Goal: Task Accomplishment & Management: Use online tool/utility

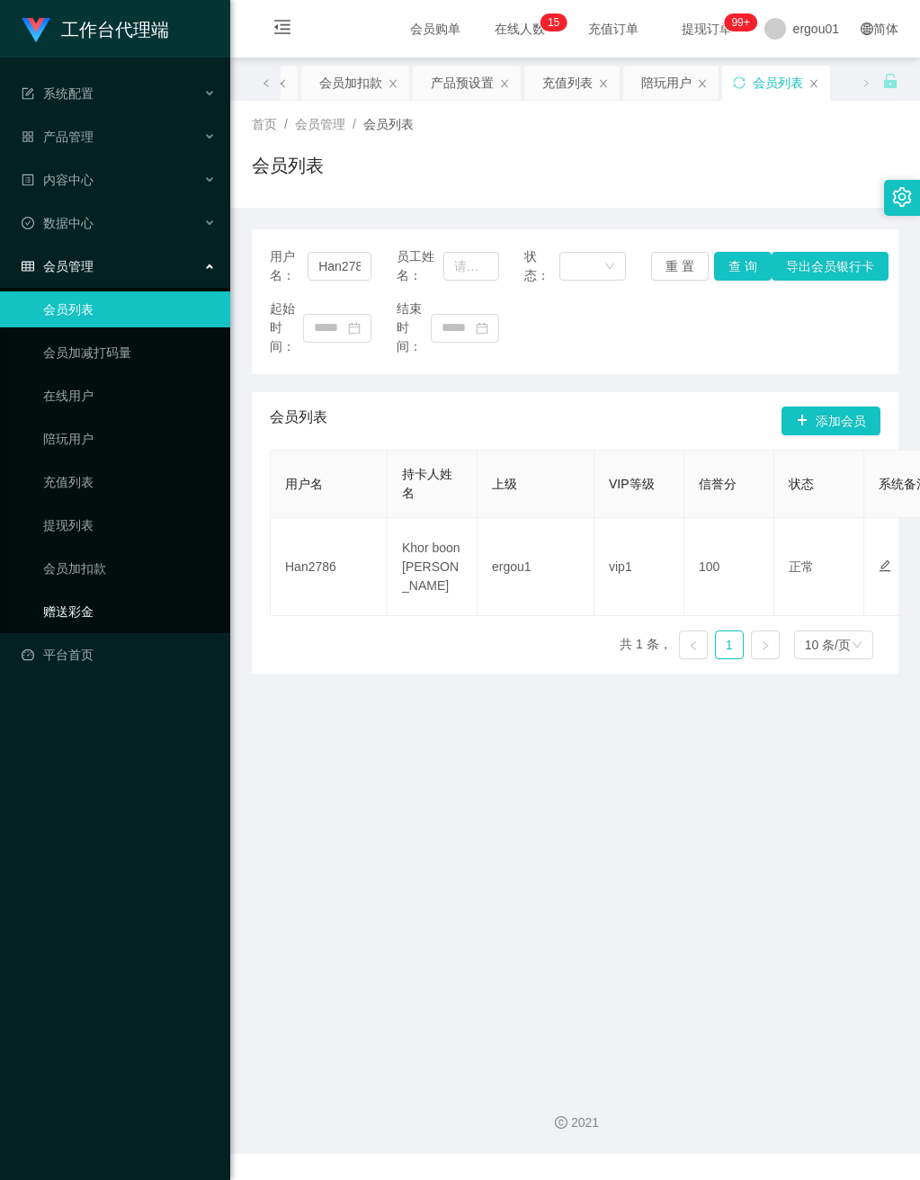
click at [66, 596] on link "赠送彩金" at bounding box center [129, 612] width 173 height 36
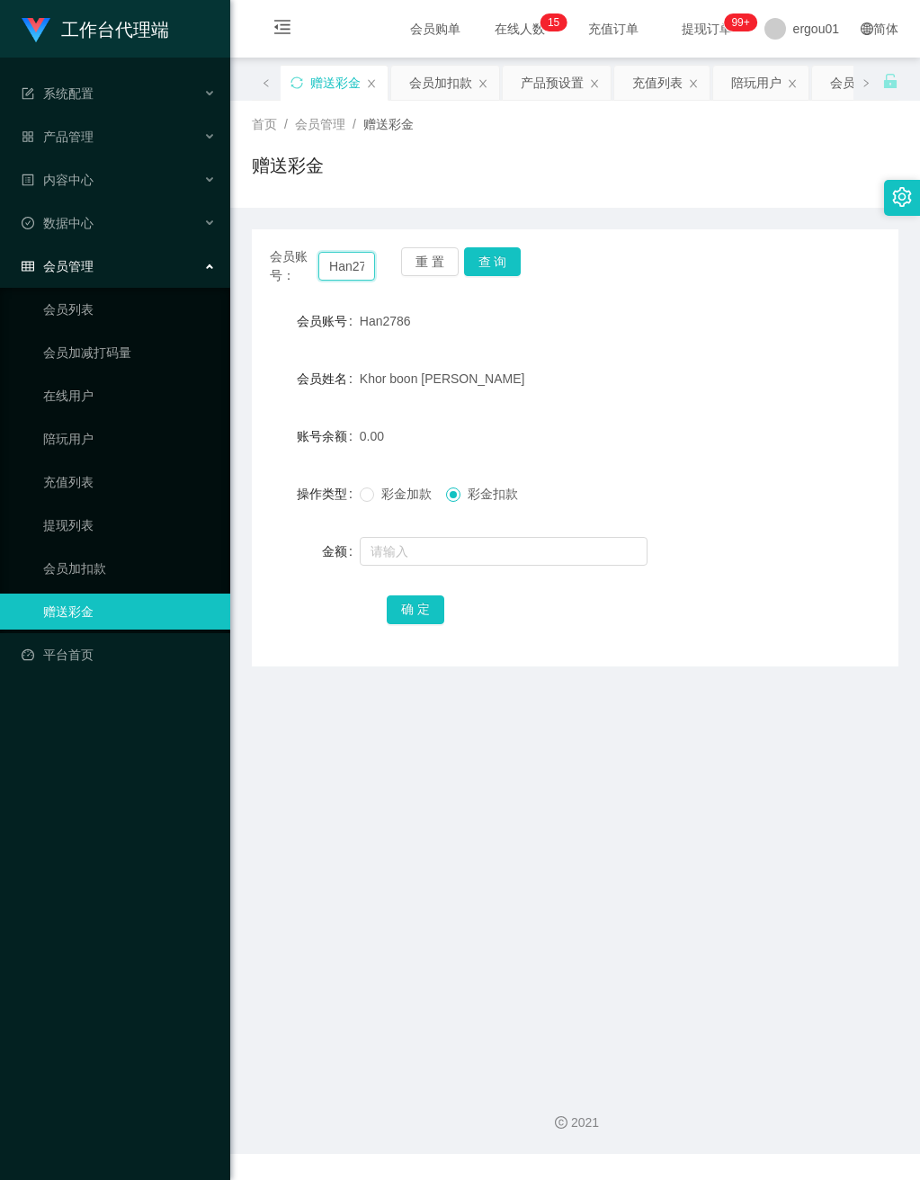
scroll to position [0, 17]
drag, startPoint x: 326, startPoint y: 268, endPoint x: 573, endPoint y: 344, distance: 257.8
click at [573, 344] on div "会员账号： Han2786 重 置 查 询 会员账号 Han2786 会员姓名 Khor boon [PERSON_NAME] 账号余额 0.00 操作类型 …" at bounding box center [575, 447] width 647 height 437
paste input "566"
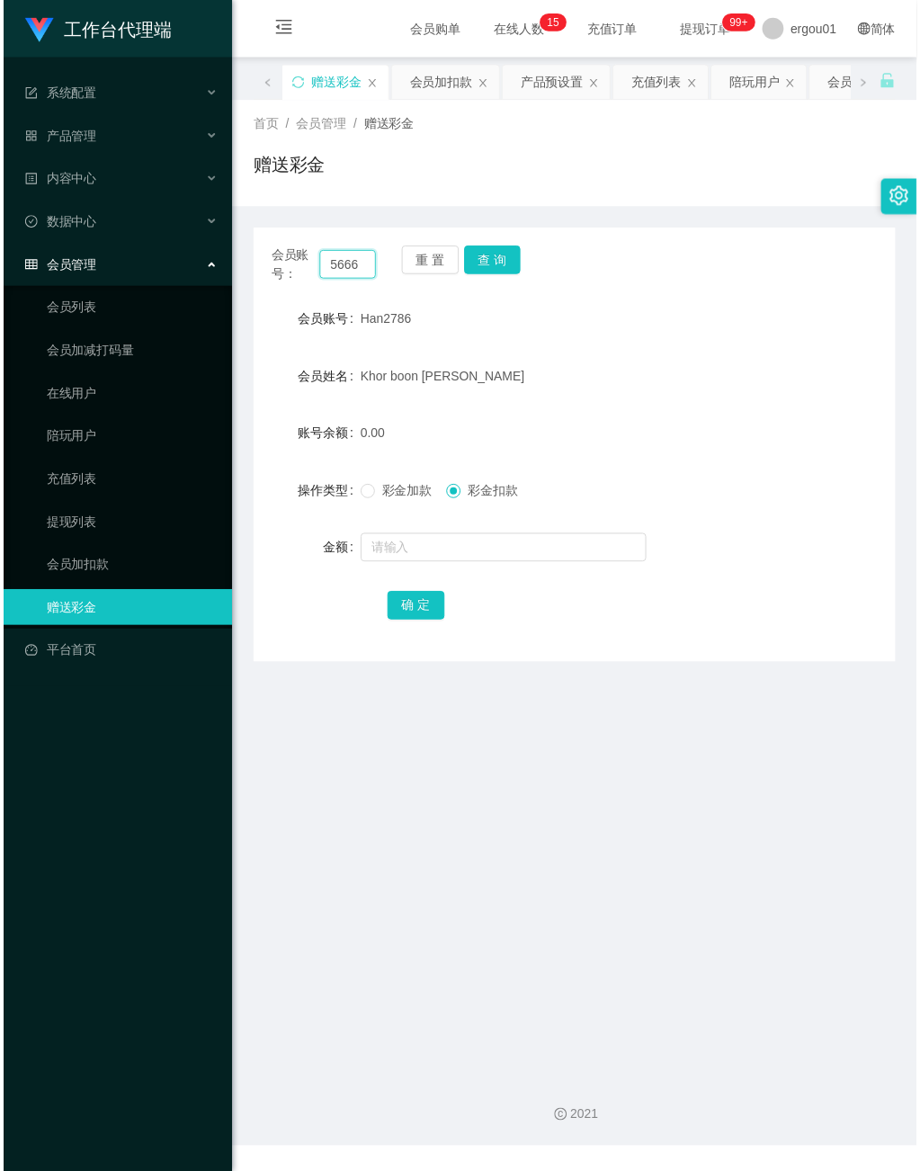
scroll to position [0, 0]
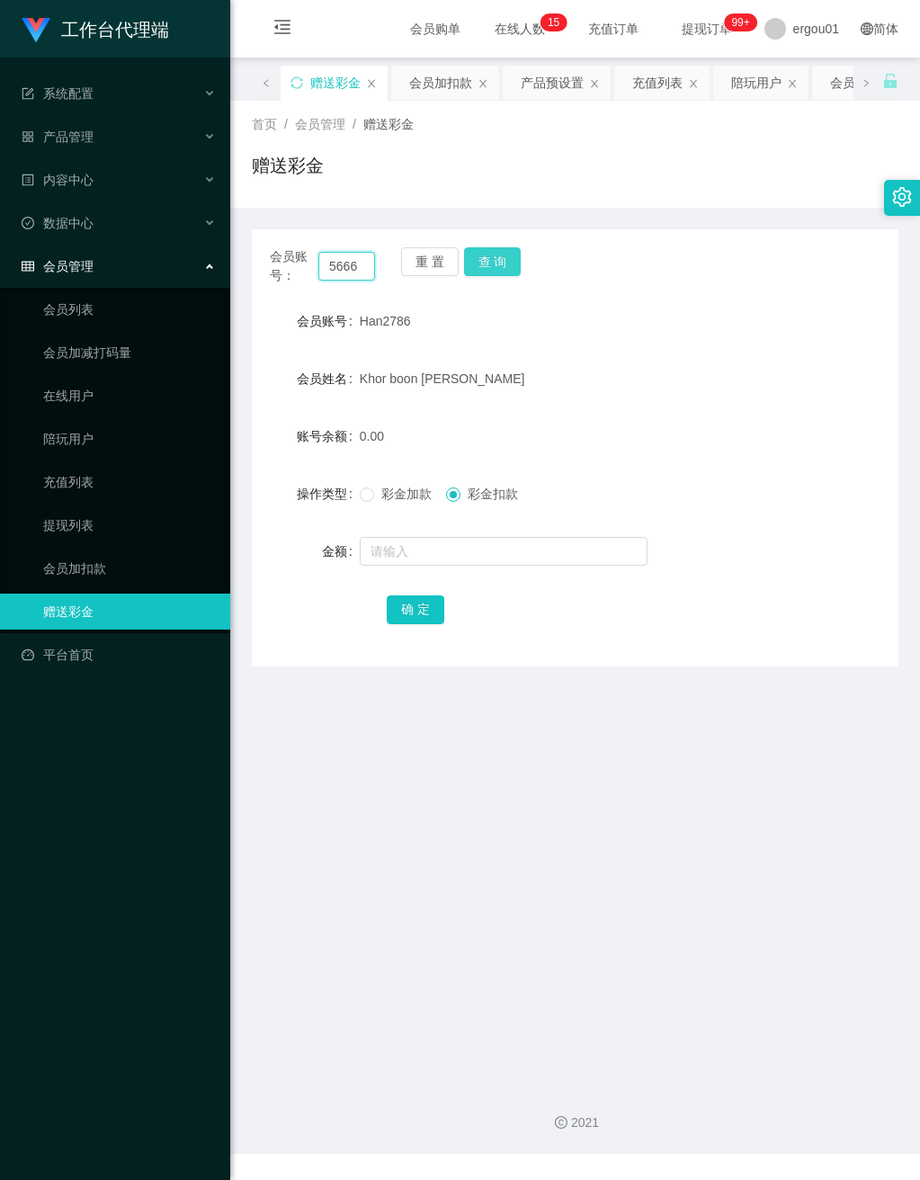
type input "5666"
click at [494, 256] on button "查 询" at bounding box center [493, 261] width 58 height 29
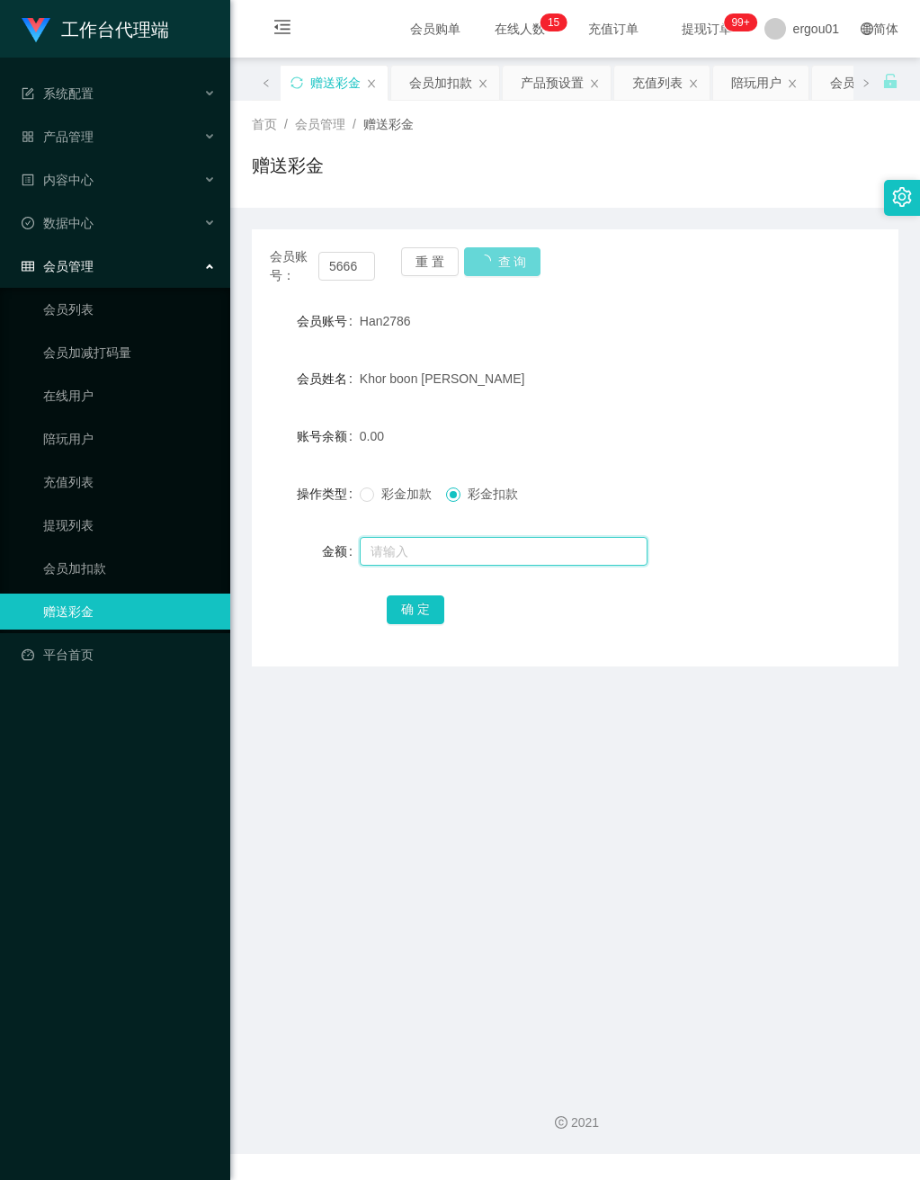
drag, startPoint x: 416, startPoint y: 548, endPoint x: 406, endPoint y: 548, distance: 9.9
click at [411, 548] on input "text" at bounding box center [504, 551] width 288 height 29
type input "100"
click at [402, 599] on button "确 定" at bounding box center [416, 609] width 58 height 29
click at [497, 262] on div "重 置 查 询" at bounding box center [453, 266] width 105 height 38
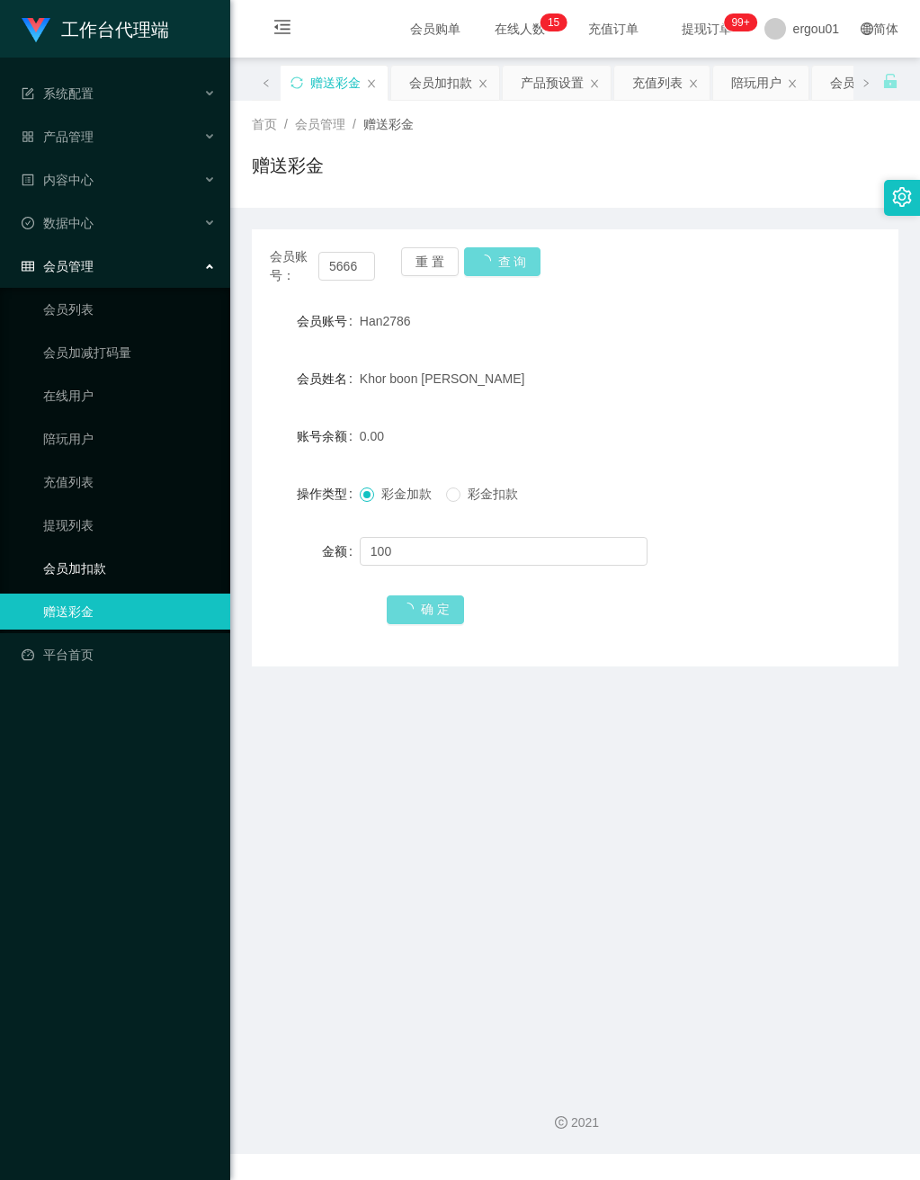
click at [103, 559] on link "会员加扣款" at bounding box center [129, 568] width 173 height 36
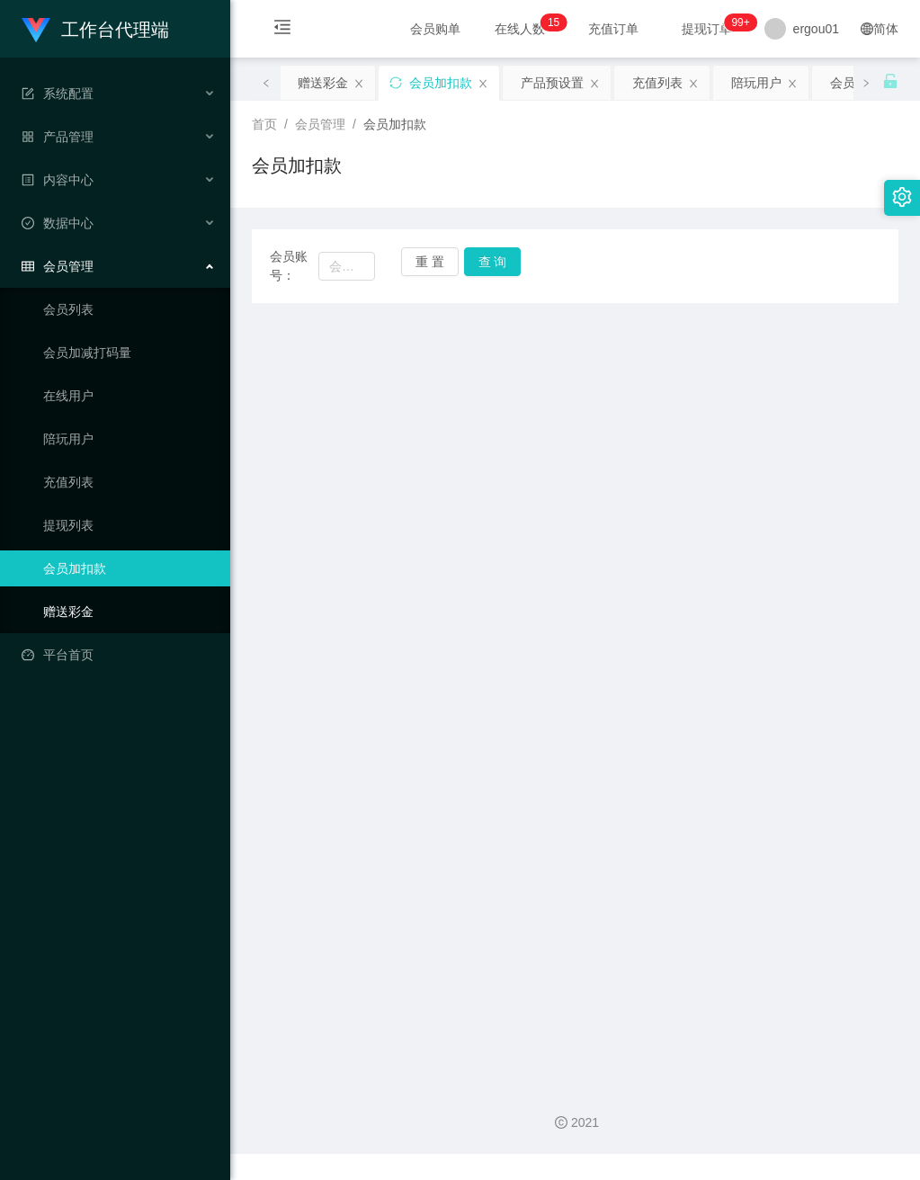
click at [87, 594] on link "赠送彩金" at bounding box center [129, 612] width 173 height 36
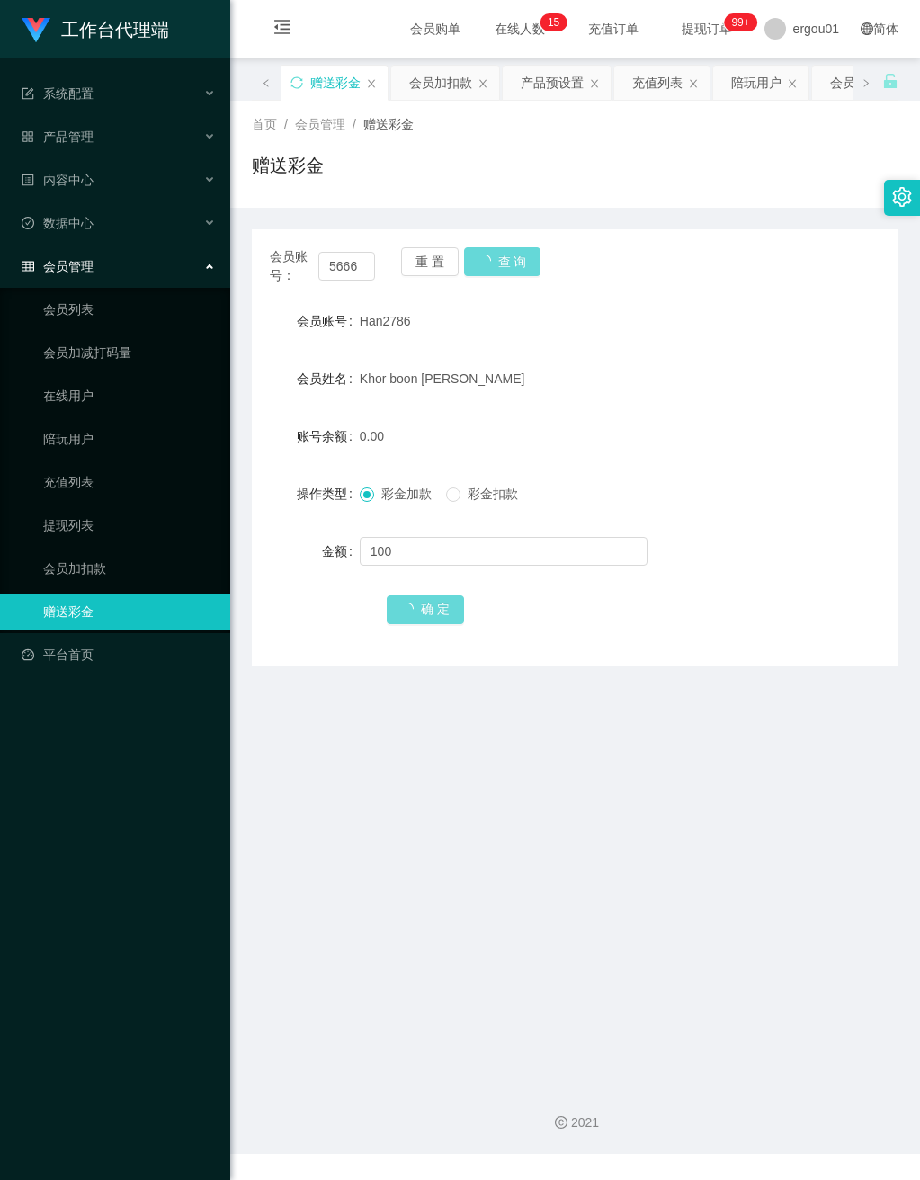
click at [381, 98] on div "赠送彩金" at bounding box center [334, 83] width 108 height 34
click at [376, 85] on icon "图标: close" at bounding box center [371, 83] width 11 height 11
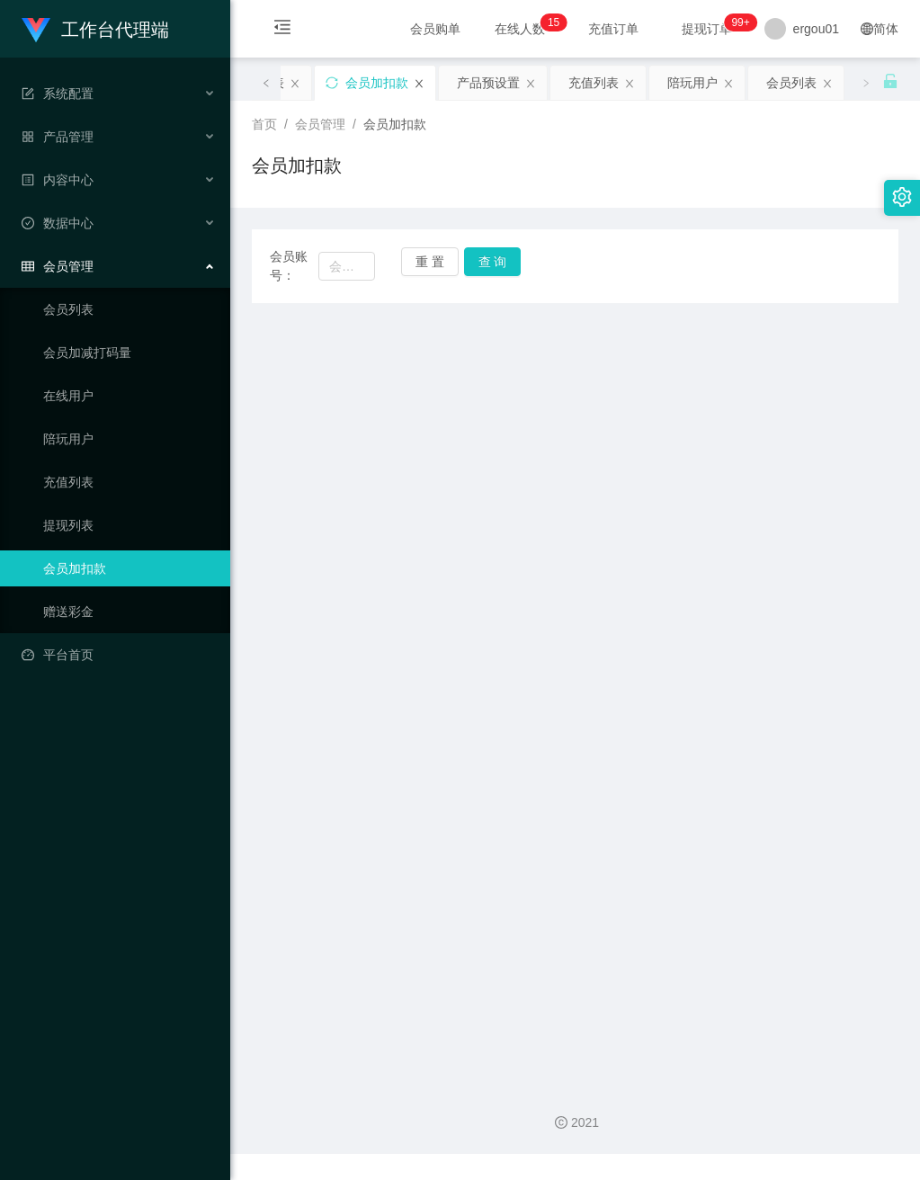
click at [419, 84] on icon "图标: close" at bounding box center [419, 83] width 11 height 11
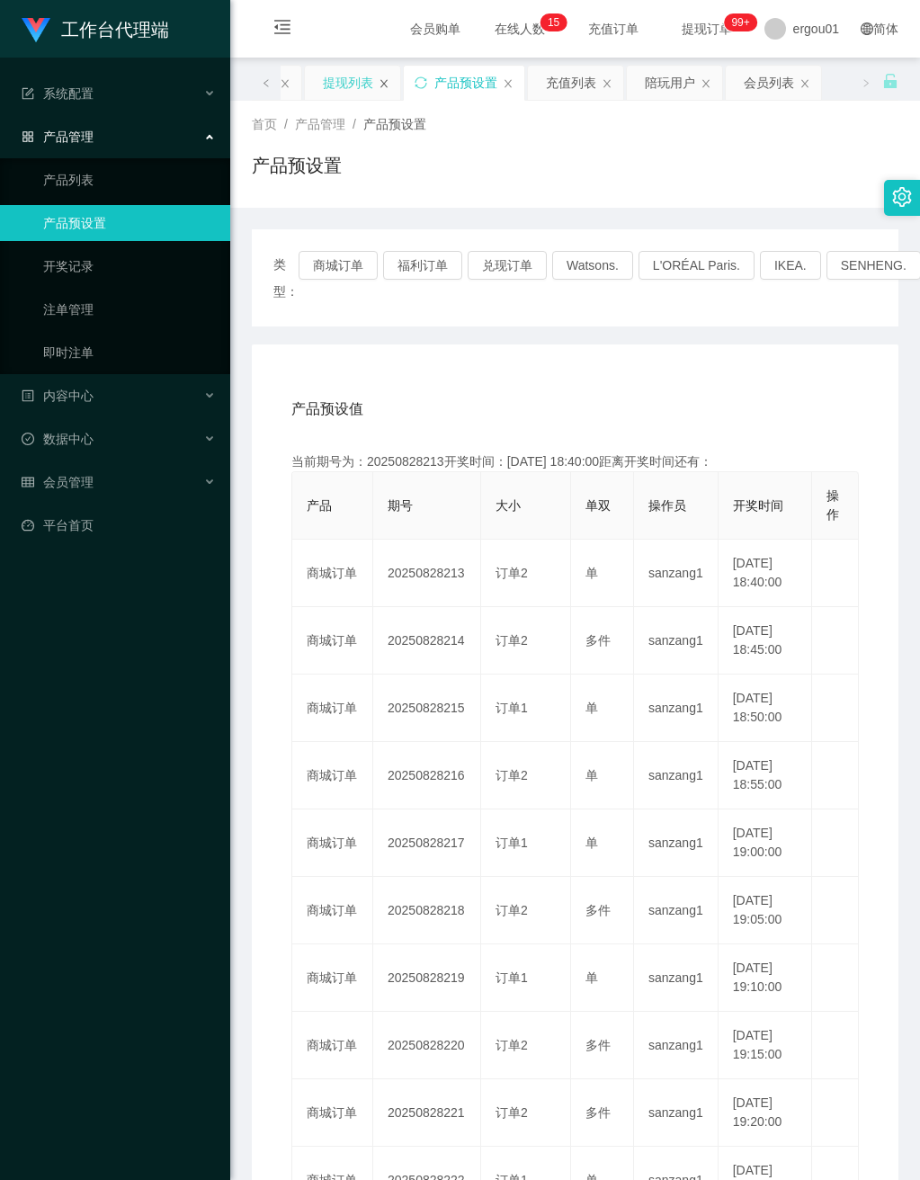
click at [379, 81] on icon "图标: close" at bounding box center [384, 83] width 11 height 11
click at [454, 84] on icon "图标: close" at bounding box center [456, 83] width 11 height 11
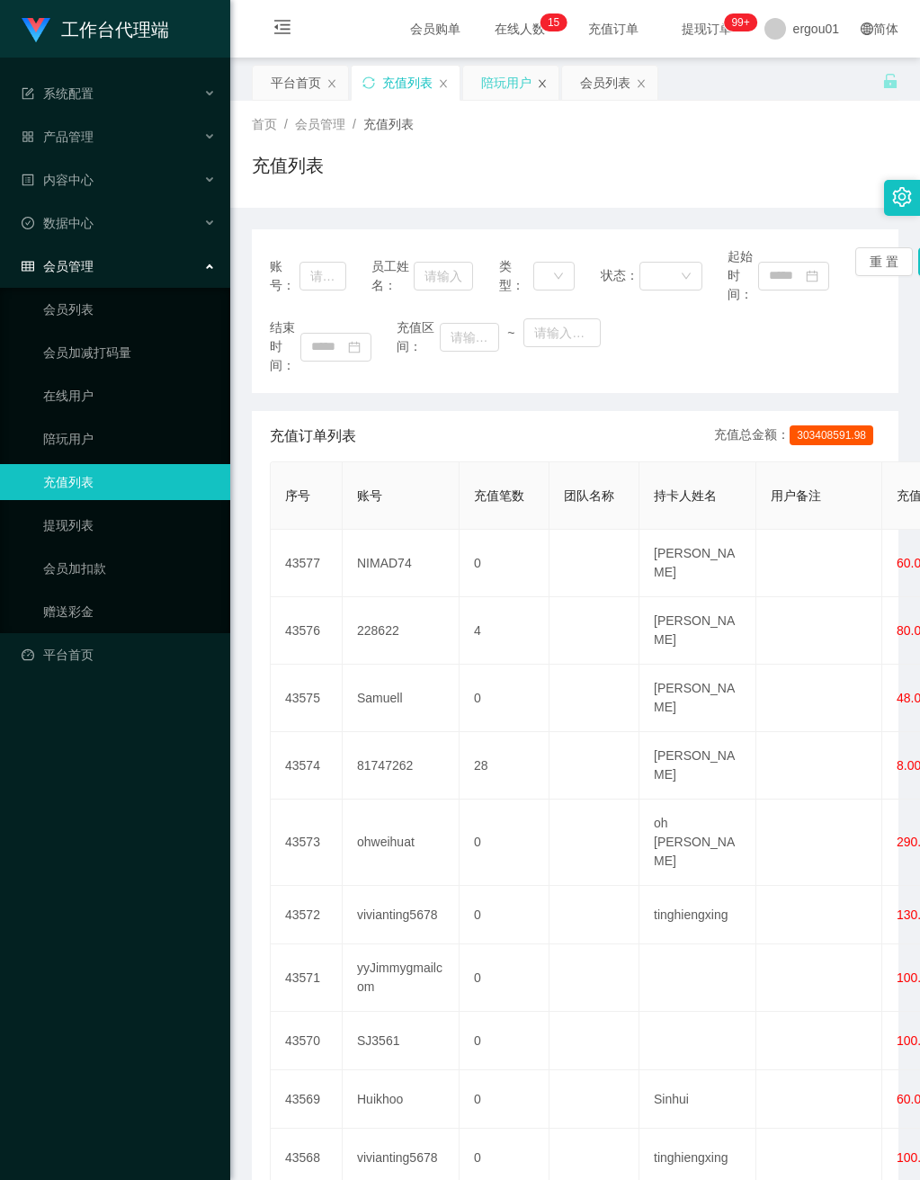
click at [549, 82] on div "陪玩用户" at bounding box center [510, 83] width 95 height 34
click at [548, 82] on icon "图标: close" at bounding box center [542, 83] width 11 height 11
click at [548, 85] on icon "图标: close" at bounding box center [542, 83] width 11 height 11
click at [445, 84] on icon "图标: close" at bounding box center [443, 83] width 7 height 8
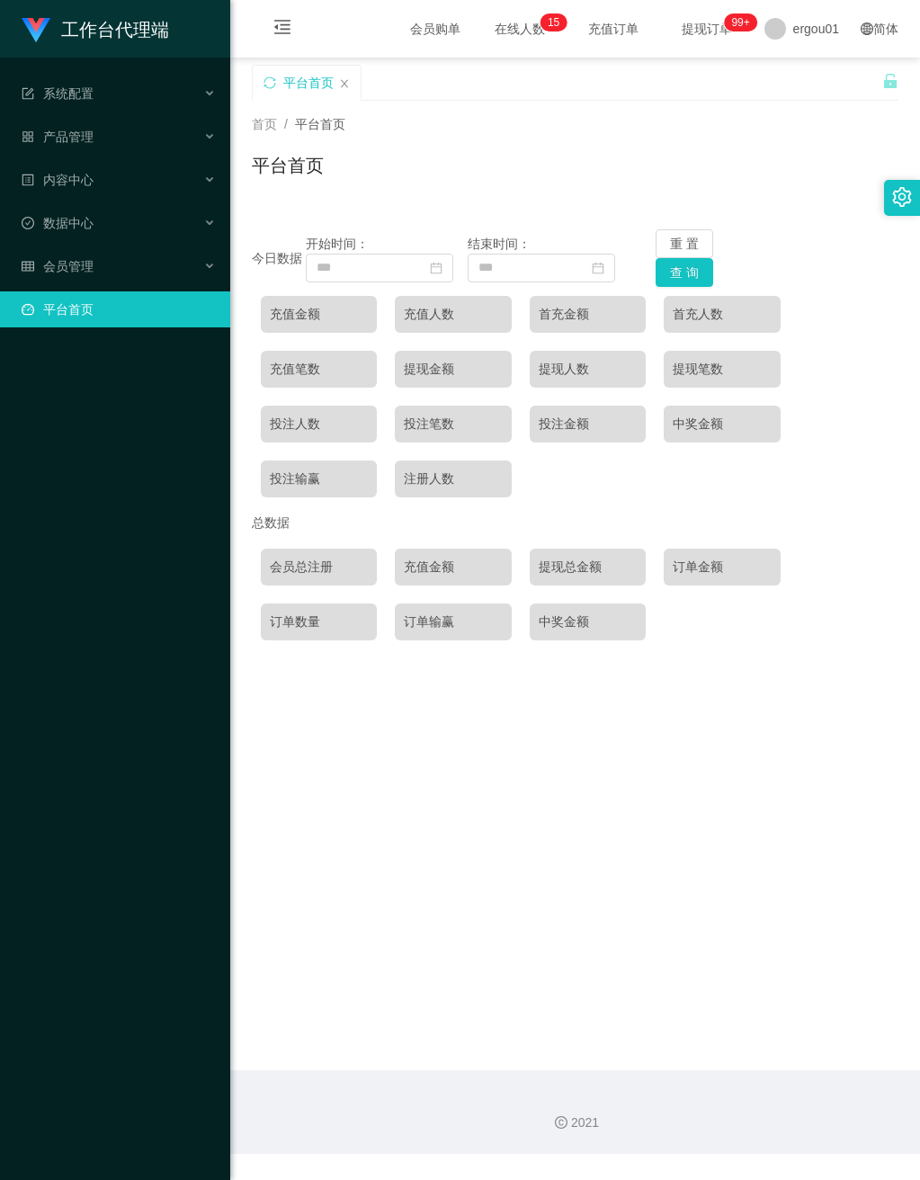
click at [353, 85] on div "平台首页" at bounding box center [307, 83] width 108 height 34
click at [343, 79] on icon "图标: close" at bounding box center [344, 83] width 11 height 11
click at [74, 259] on span "会员管理" at bounding box center [58, 266] width 72 height 14
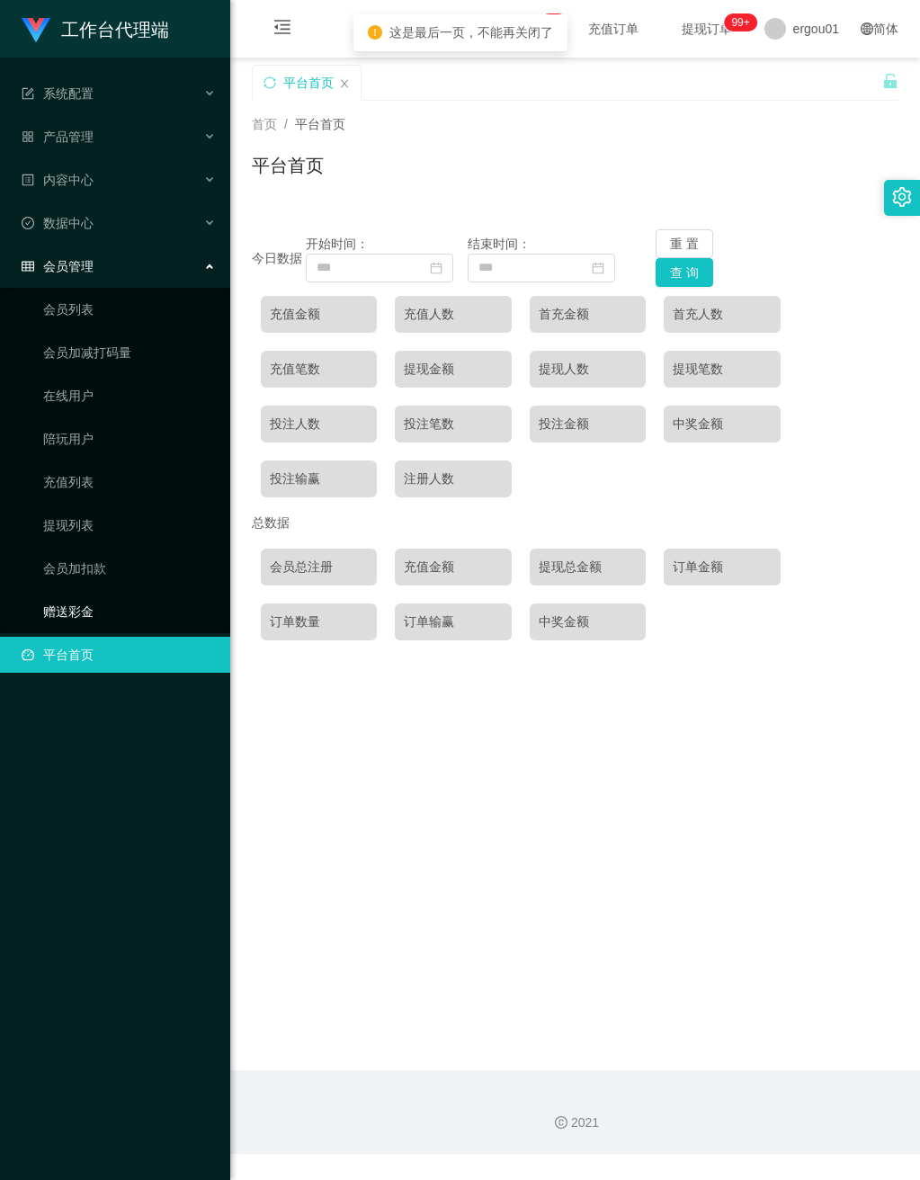
click at [63, 594] on link "赠送彩金" at bounding box center [129, 612] width 173 height 36
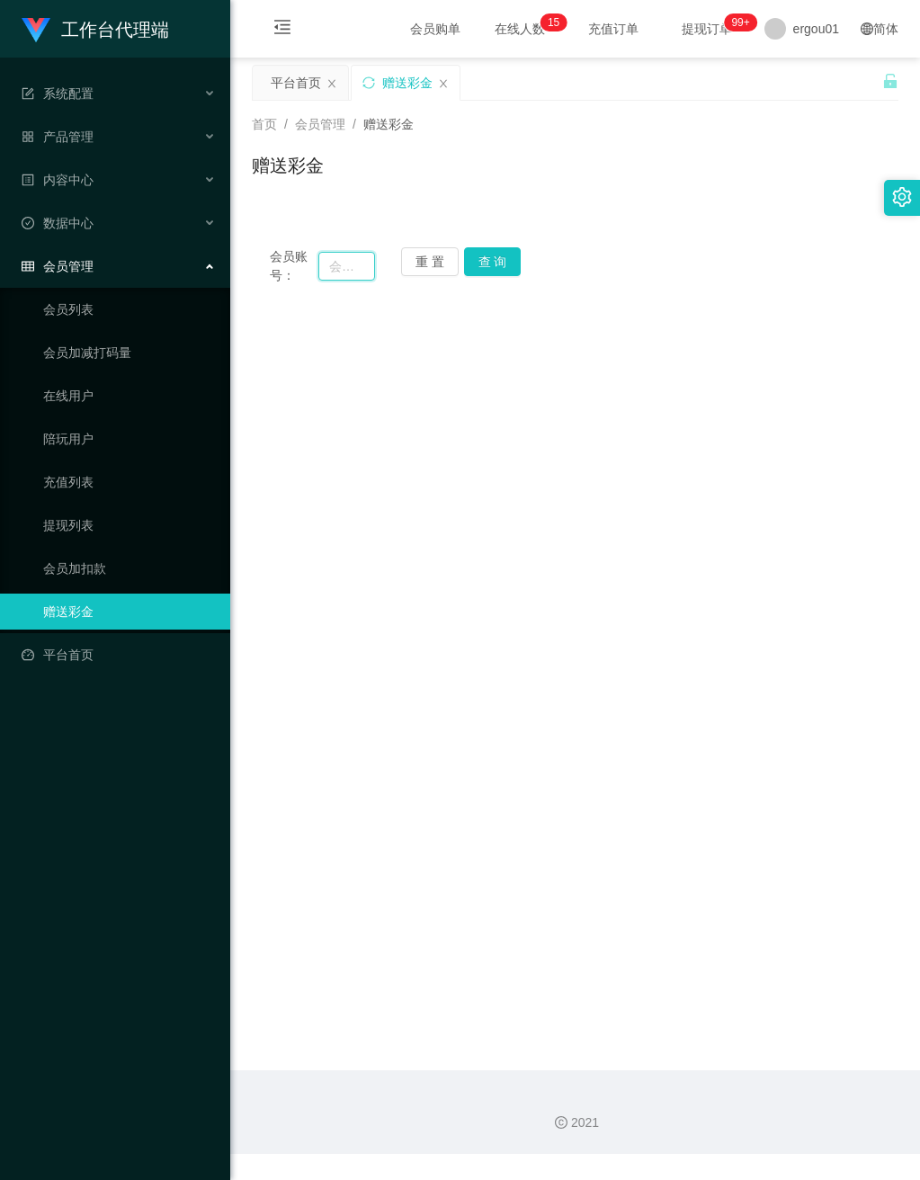
drag, startPoint x: 335, startPoint y: 273, endPoint x: 341, endPoint y: 289, distance: 17.4
click at [335, 273] on input "text" at bounding box center [346, 266] width 56 height 29
paste input "5666"
type input "5666"
drag, startPoint x: 495, startPoint y: 256, endPoint x: 576, endPoint y: 275, distance: 83.1
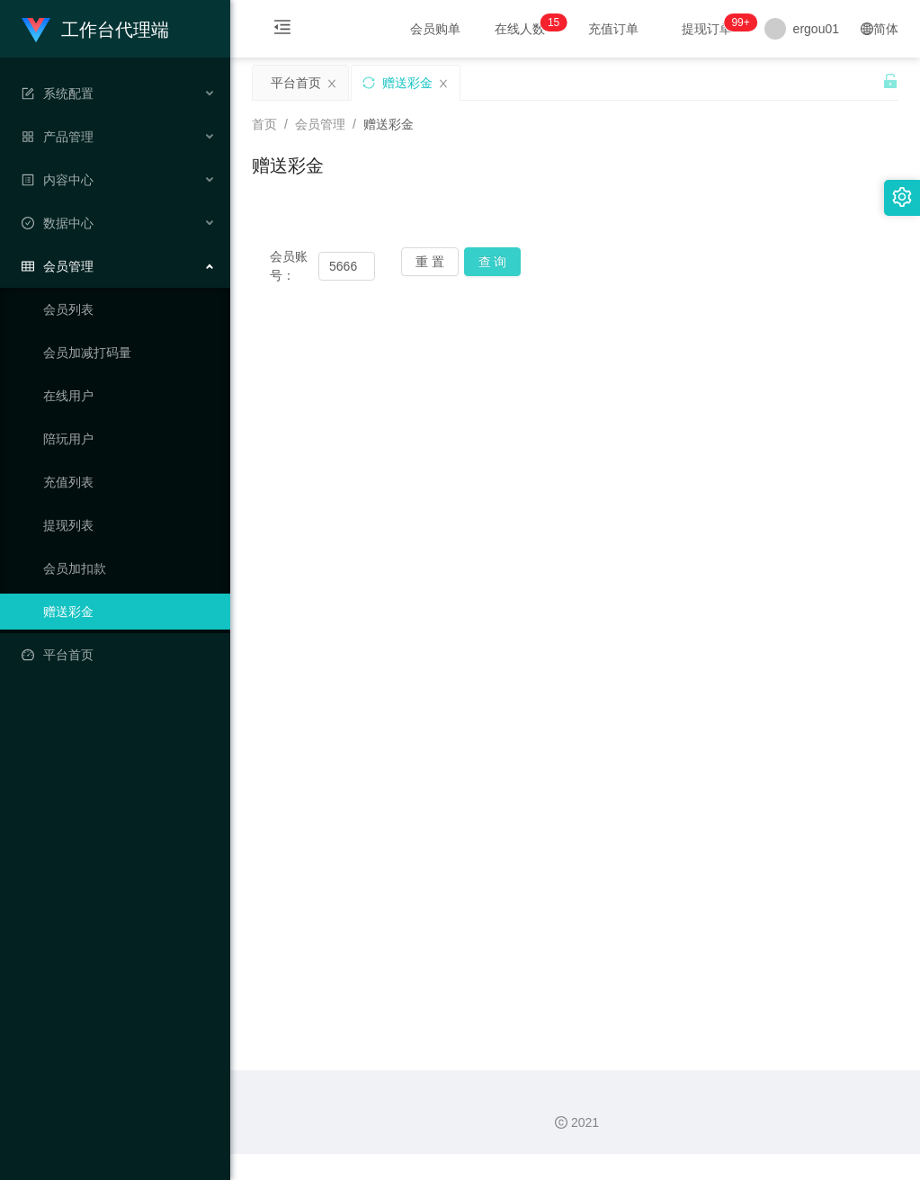
click at [495, 256] on button "查 询" at bounding box center [493, 261] width 58 height 29
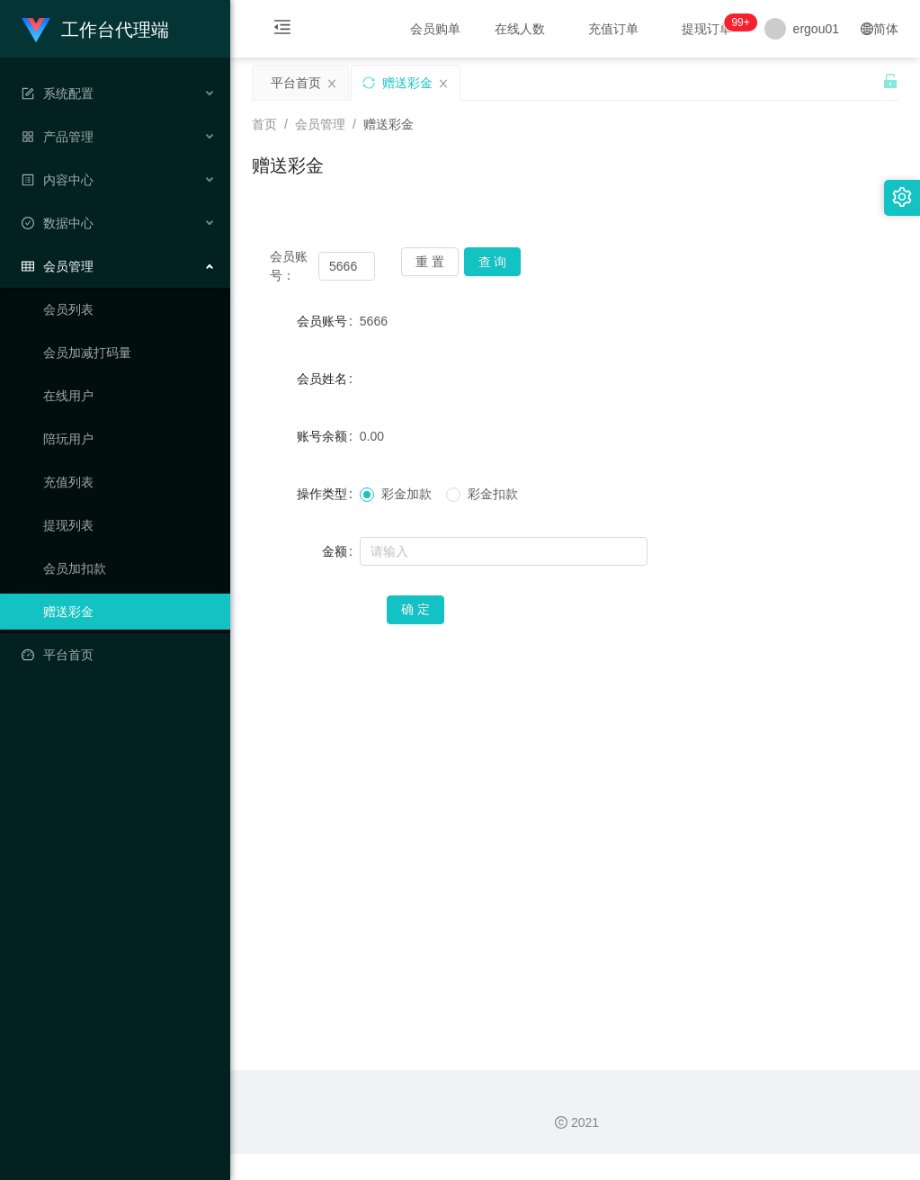
drag, startPoint x: 435, startPoint y: 764, endPoint x: 484, endPoint y: 311, distance: 455.0
click at [440, 747] on main "关闭左侧 关闭右侧 关闭其它 刷新页面 平台首页 赠送彩金 首页 / 会员管理 / 赠送彩金 / 赠送彩金 会员账号： 5666 重 置 查 询 会员账号 5…" at bounding box center [575, 564] width 690 height 1013
click at [489, 257] on button "查 询" at bounding box center [493, 261] width 58 height 29
click at [441, 556] on input "text" at bounding box center [504, 551] width 288 height 29
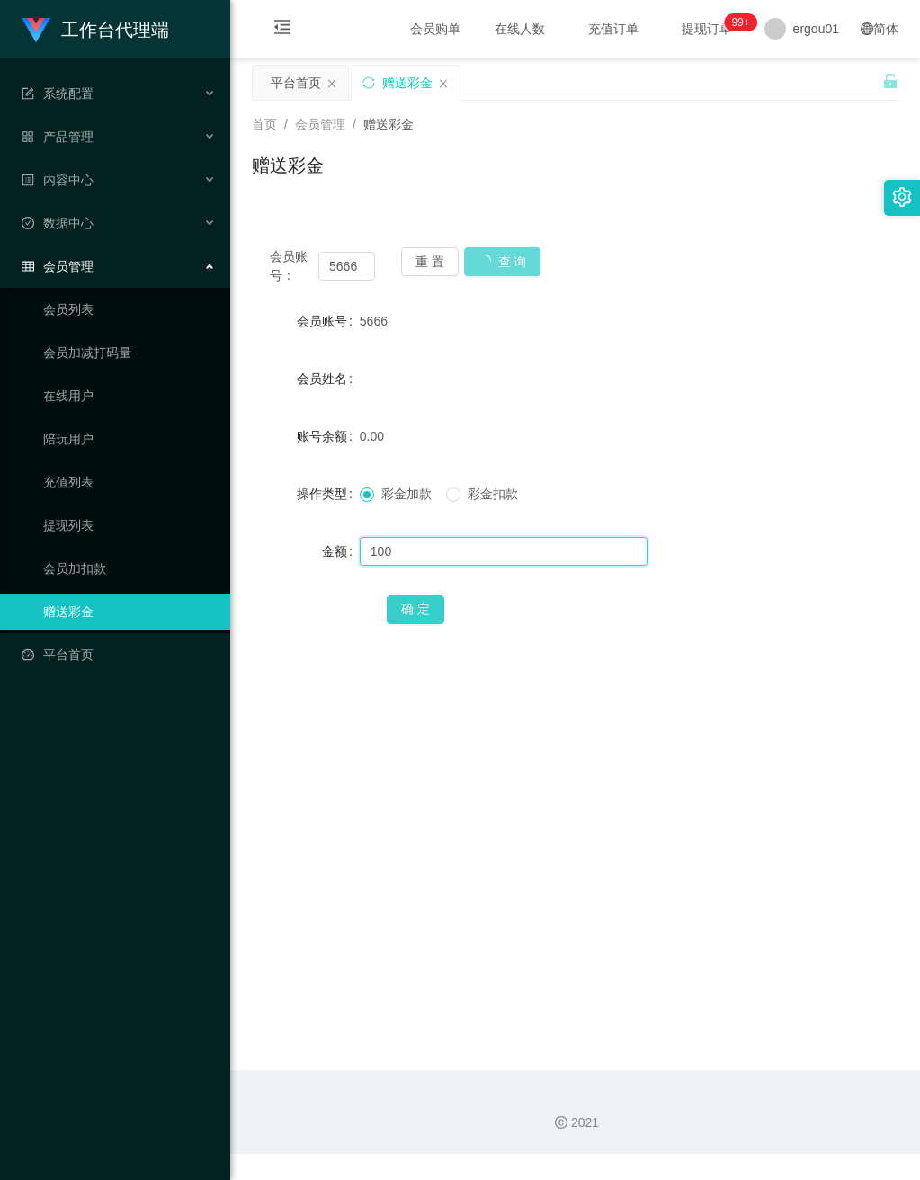
type input "100"
click at [413, 610] on button "确 定" at bounding box center [416, 609] width 58 height 29
